Goal: Complete application form

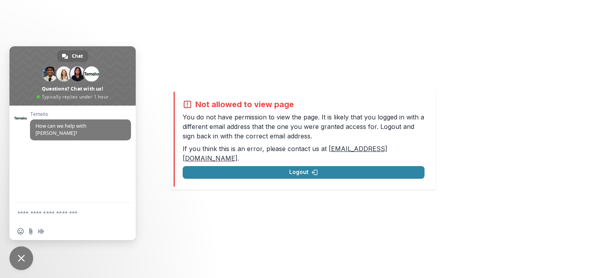
click at [357, 152] on link "[EMAIL_ADDRESS][DOMAIN_NAME]" at bounding box center [285, 153] width 205 height 17
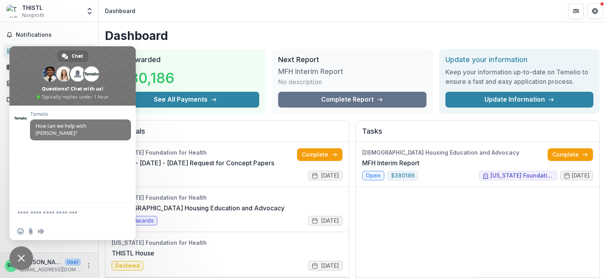
click at [23, 255] on span "Close chat" at bounding box center [21, 257] width 7 height 7
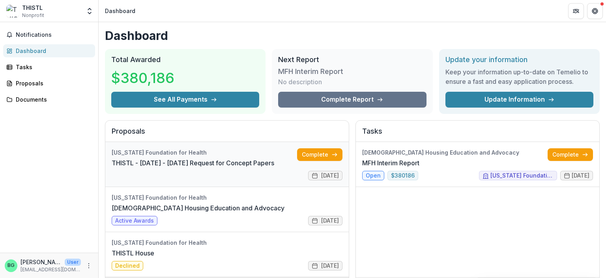
click at [220, 158] on link "THISTL - [DATE] - [DATE] Request for Concept Papers" at bounding box center [193, 162] width 163 height 9
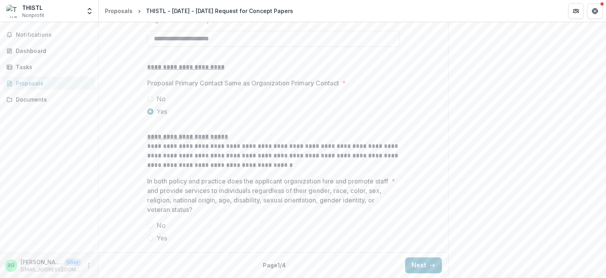
scroll to position [976, 0]
click at [418, 268] on button "Next" at bounding box center [423, 265] width 37 height 16
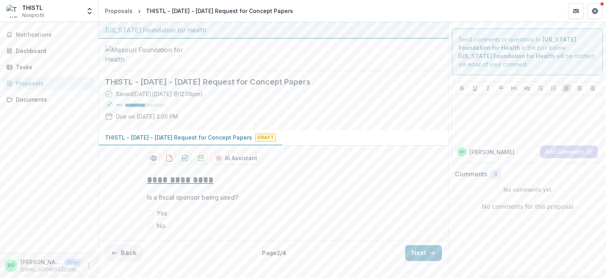
scroll to position [47, 0]
click at [431, 256] on icon "button" at bounding box center [433, 253] width 6 height 6
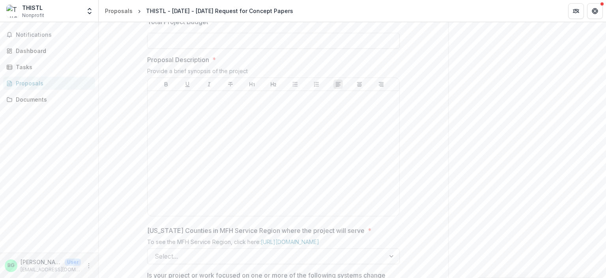
click at [413, 202] on div "**********" at bounding box center [274, 231] width 350 height 706
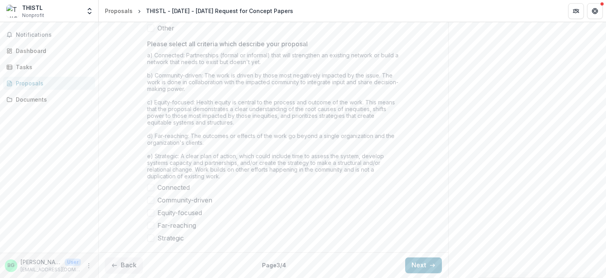
scroll to position [691, 0]
click at [419, 259] on button "Next" at bounding box center [423, 265] width 37 height 16
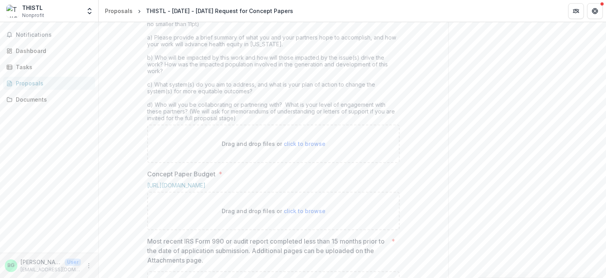
scroll to position [0, 0]
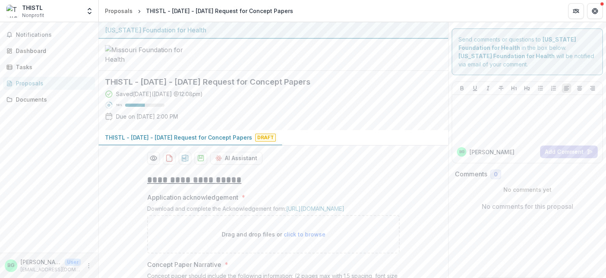
click at [143, 120] on p "Due on [DATE] 2:00 PM" at bounding box center [147, 116] width 62 height 8
click at [197, 124] on div "Saved [DATE] ( [DATE] 12:08pm ) 50 % Due on [DATE] 2:00 PM" at bounding box center [267, 107] width 325 height 34
click at [93, 11] on icon "Open entity switcher" at bounding box center [90, 11] width 8 height 8
click at [40, 26] on link "Team Settings" at bounding box center [49, 30] width 95 height 13
